Goal: Task Accomplishment & Management: Use online tool/utility

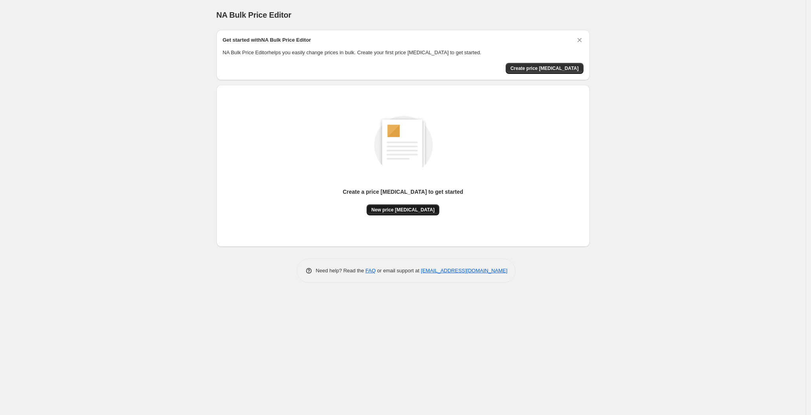
click at [399, 214] on button "New price [MEDICAL_DATA]" at bounding box center [403, 209] width 73 height 11
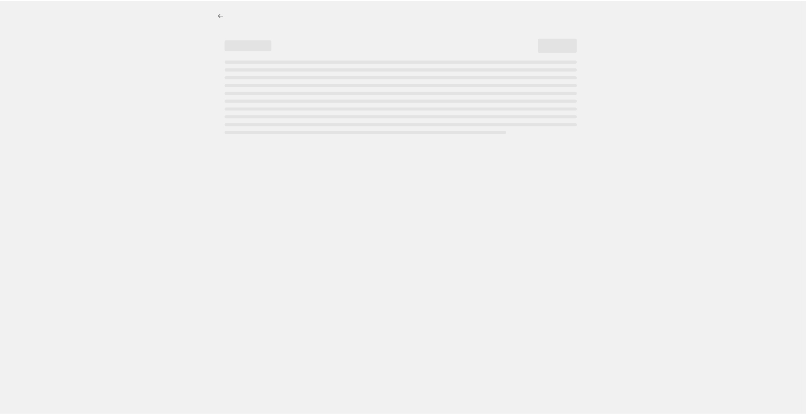
select select "percentage"
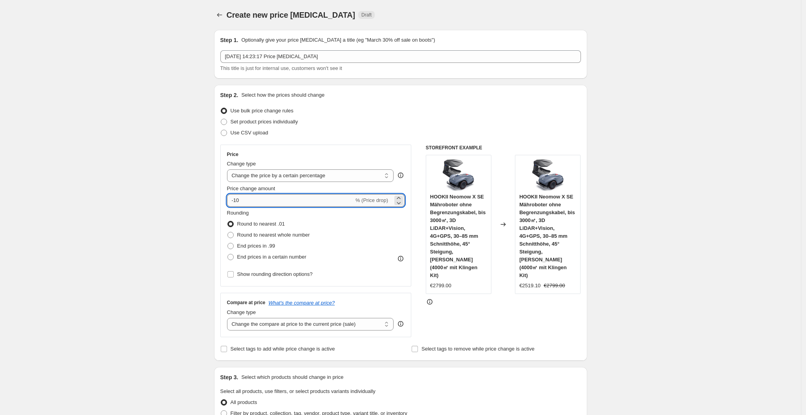
click at [288, 198] on input "-10" at bounding box center [290, 200] width 127 height 13
type input "-1"
click at [288, 198] on input "-3" at bounding box center [290, 200] width 127 height 13
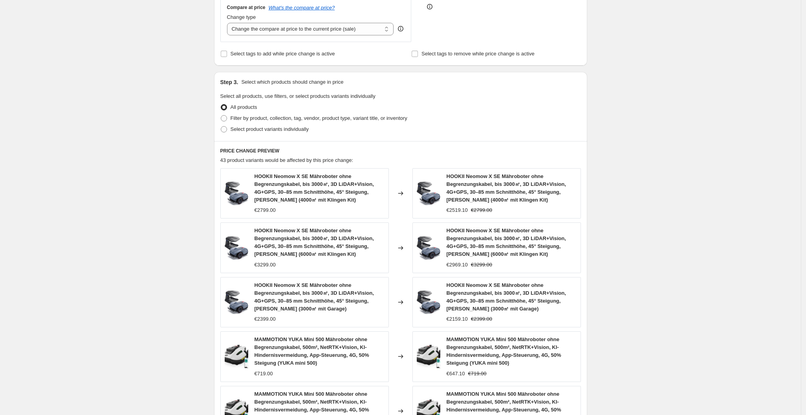
scroll to position [464, 0]
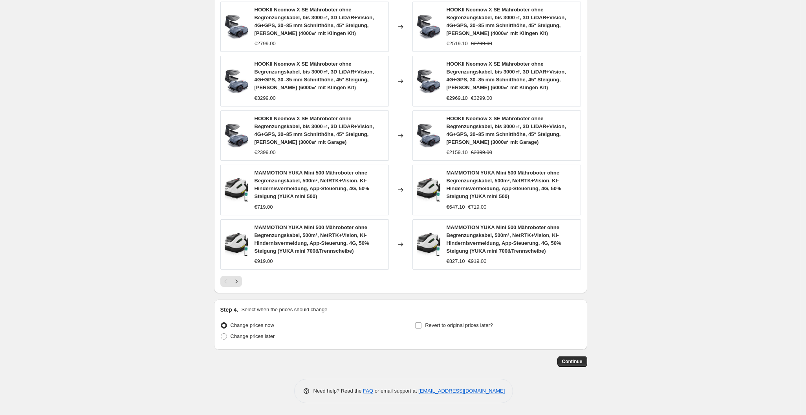
type input "-30"
drag, startPoint x: 590, startPoint y: 361, endPoint x: 583, endPoint y: 362, distance: 7.5
click at [583, 362] on span "Continue" at bounding box center [572, 361] width 20 height 6
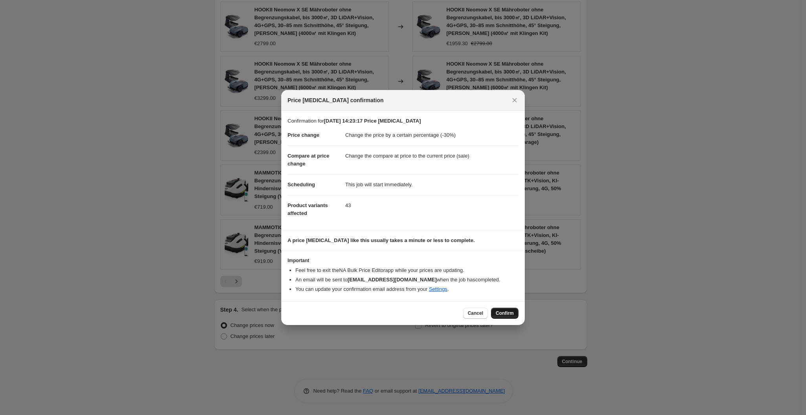
click at [517, 314] on button "Confirm" at bounding box center [504, 313] width 27 height 11
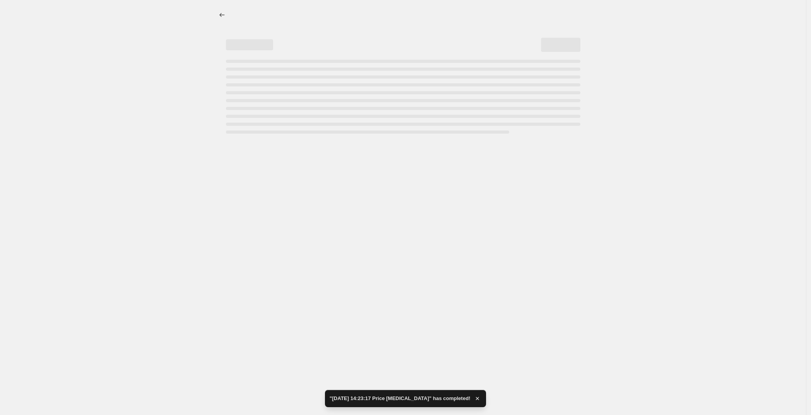
select select "percentage"
